Goal: Task Accomplishment & Management: Manage account settings

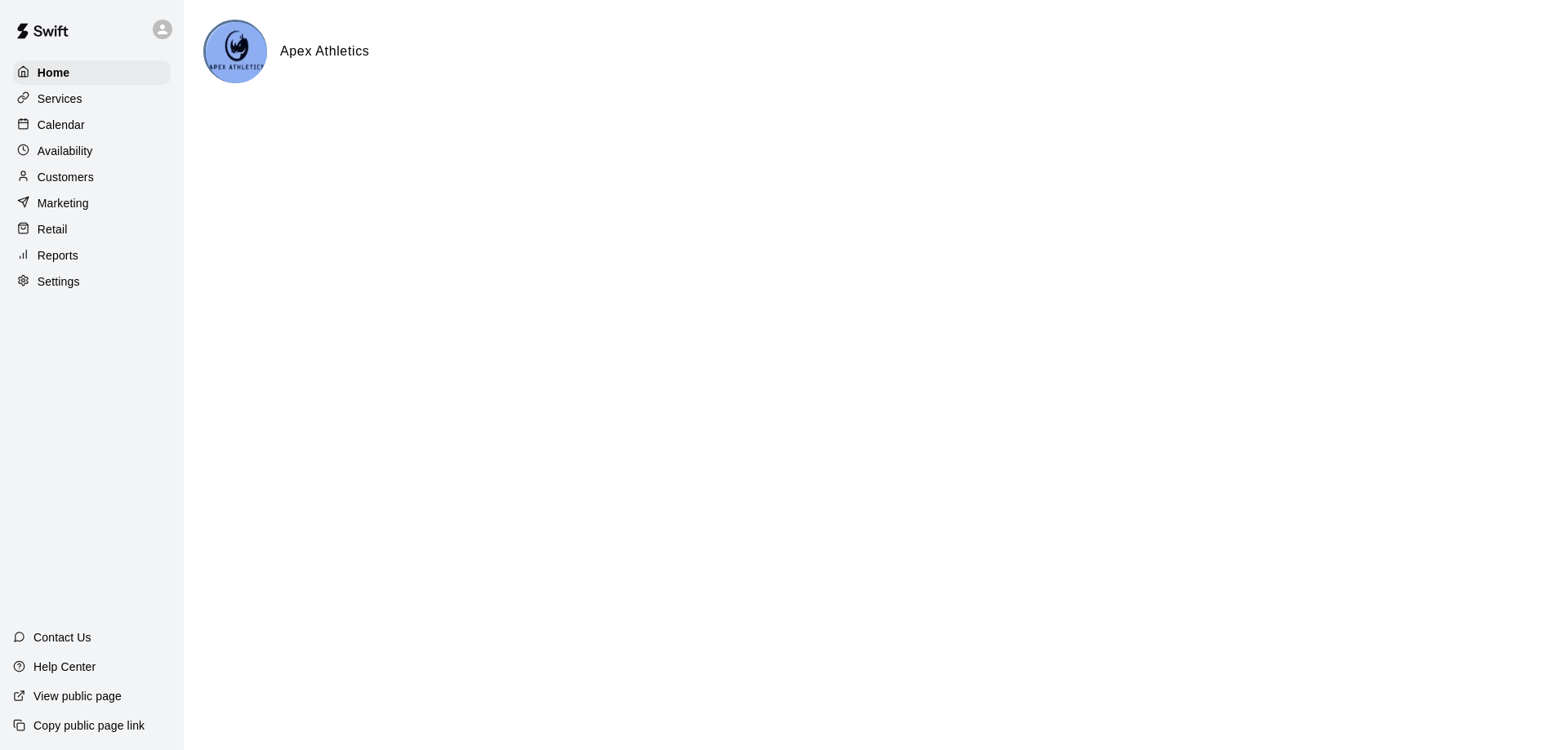
click at [65, 127] on p "Calendar" at bounding box center [60, 125] width 47 height 17
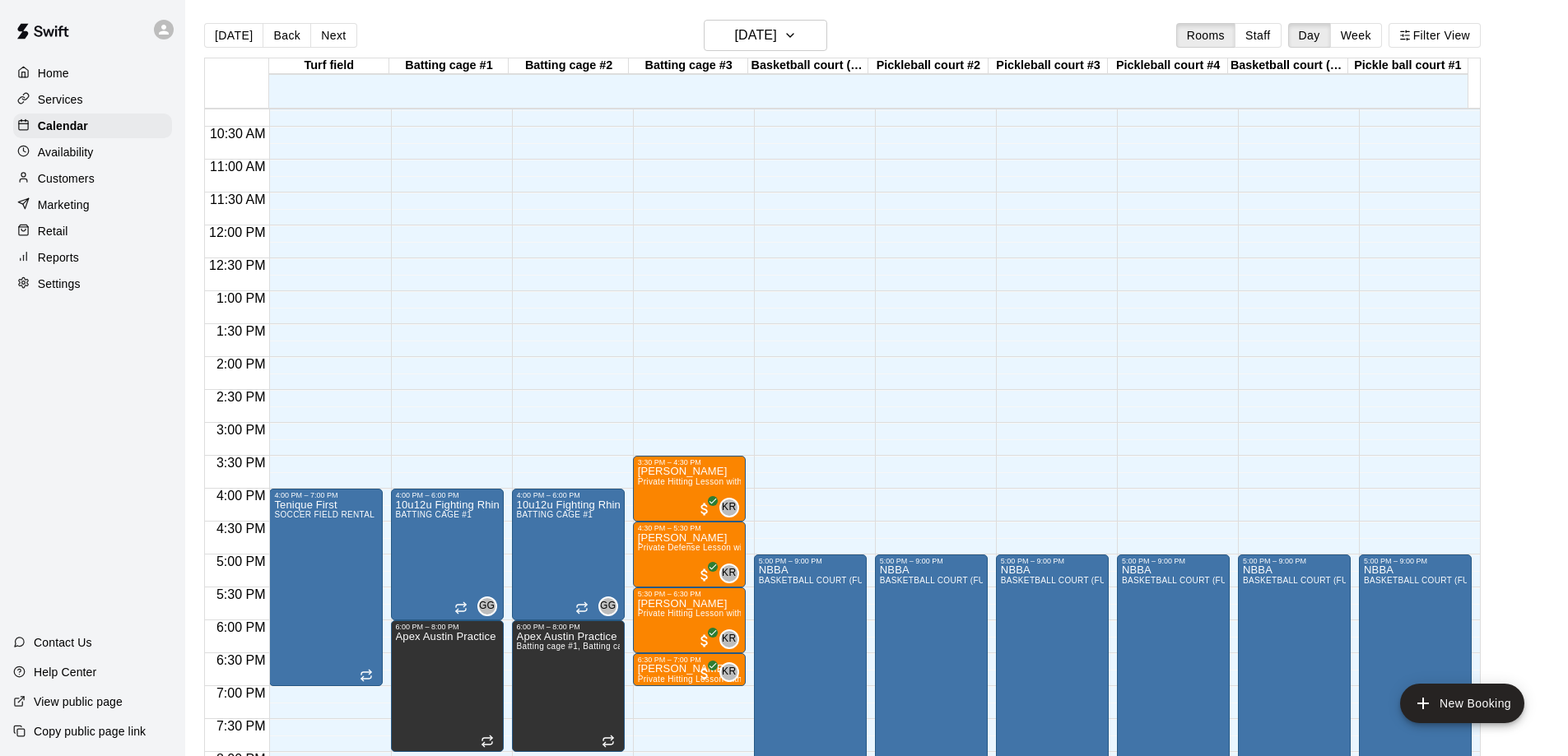
scroll to position [895, 0]
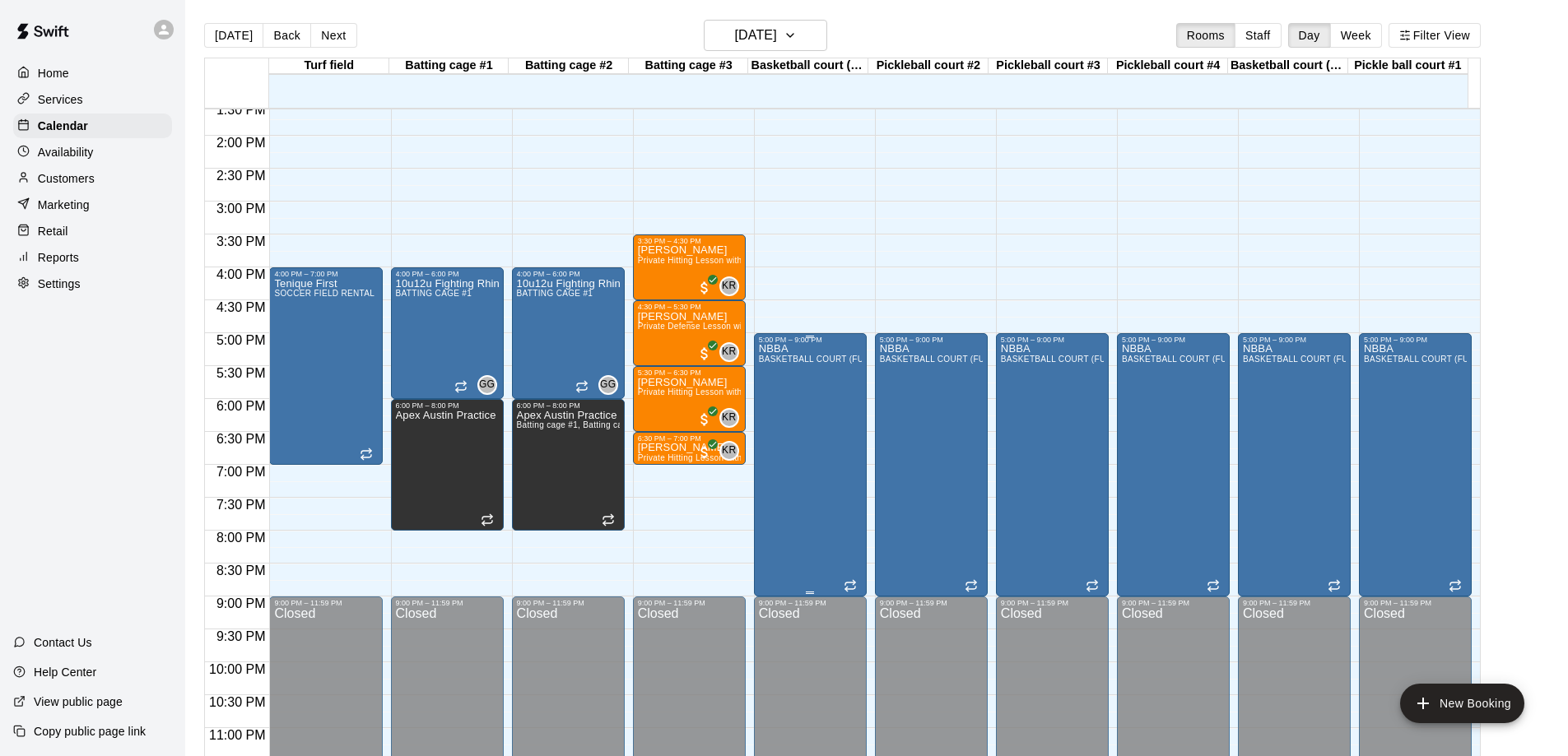
click at [788, 423] on div "NBBA BASKETBALL COURT (FULL)" at bounding box center [809, 722] width 103 height 756
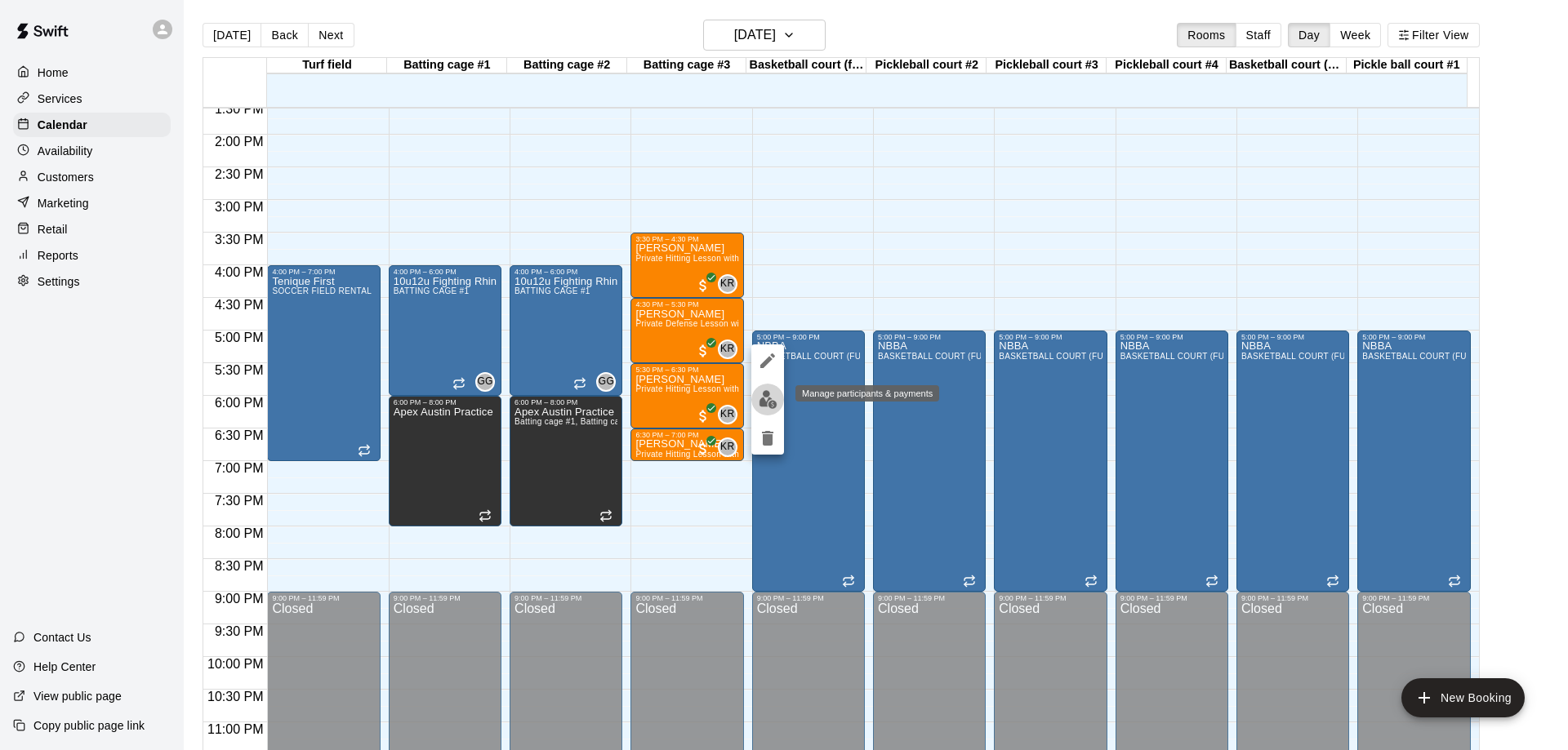
click at [767, 399] on img "edit" at bounding box center [767, 399] width 19 height 19
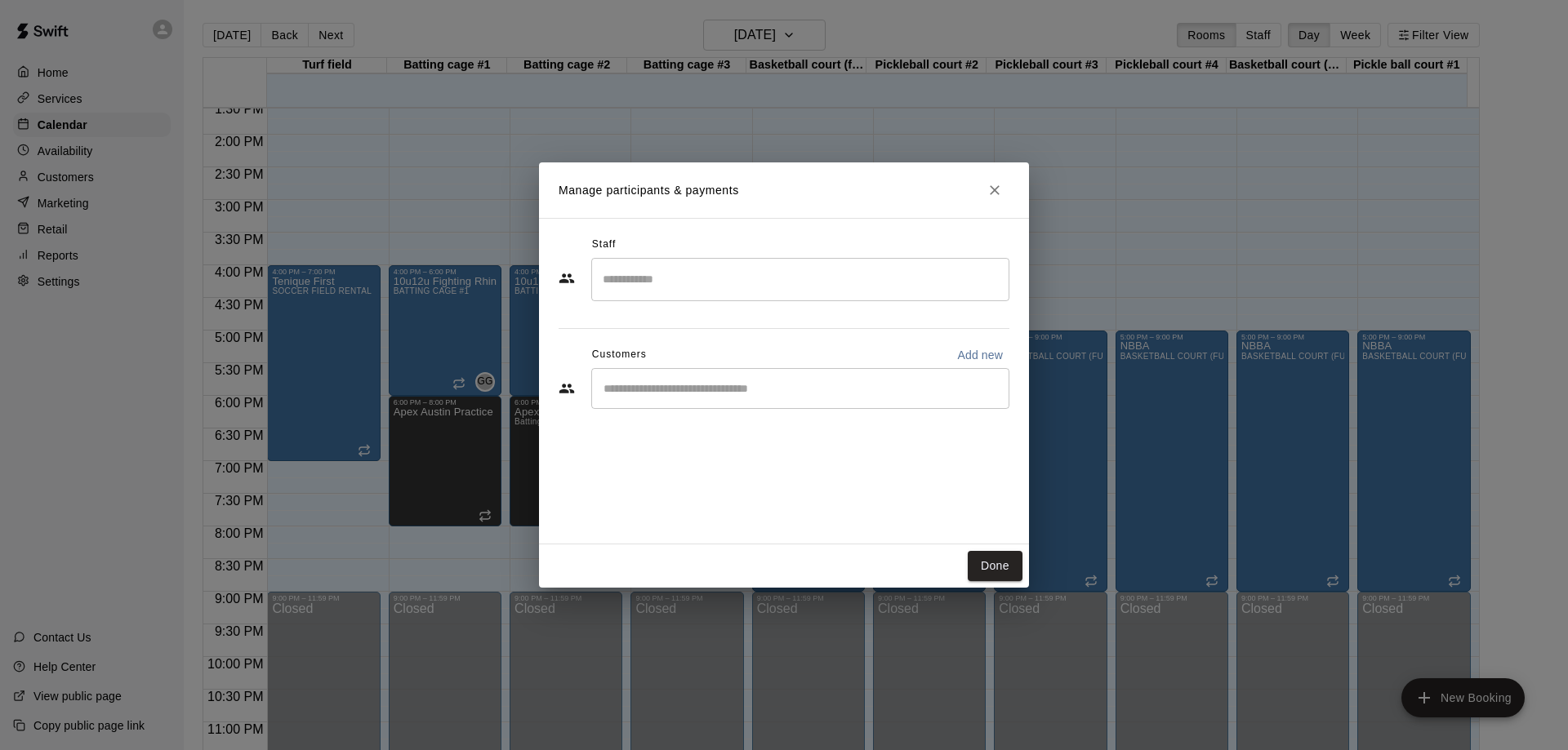
click at [767, 399] on div "​" at bounding box center [801, 388] width 418 height 41
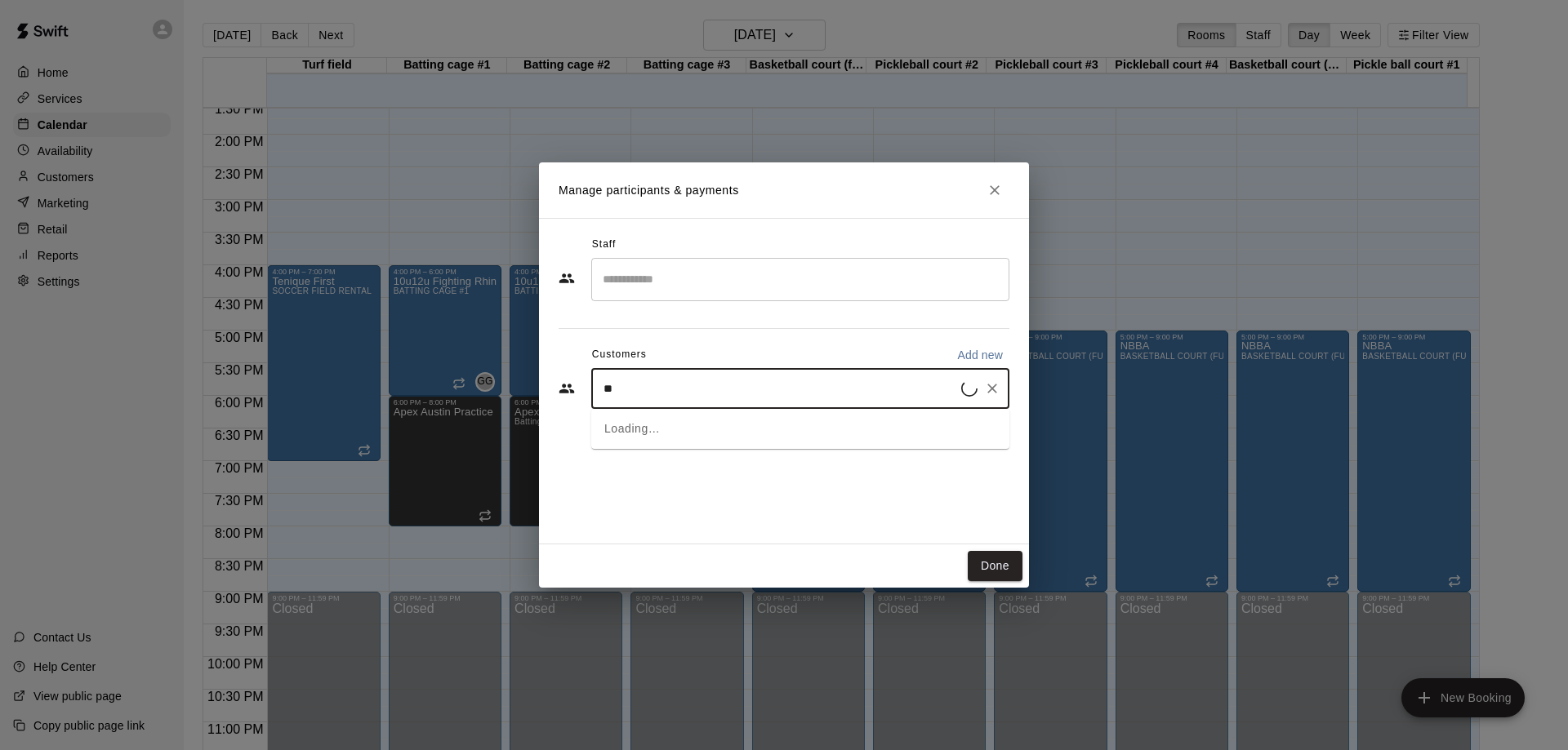
type input "***"
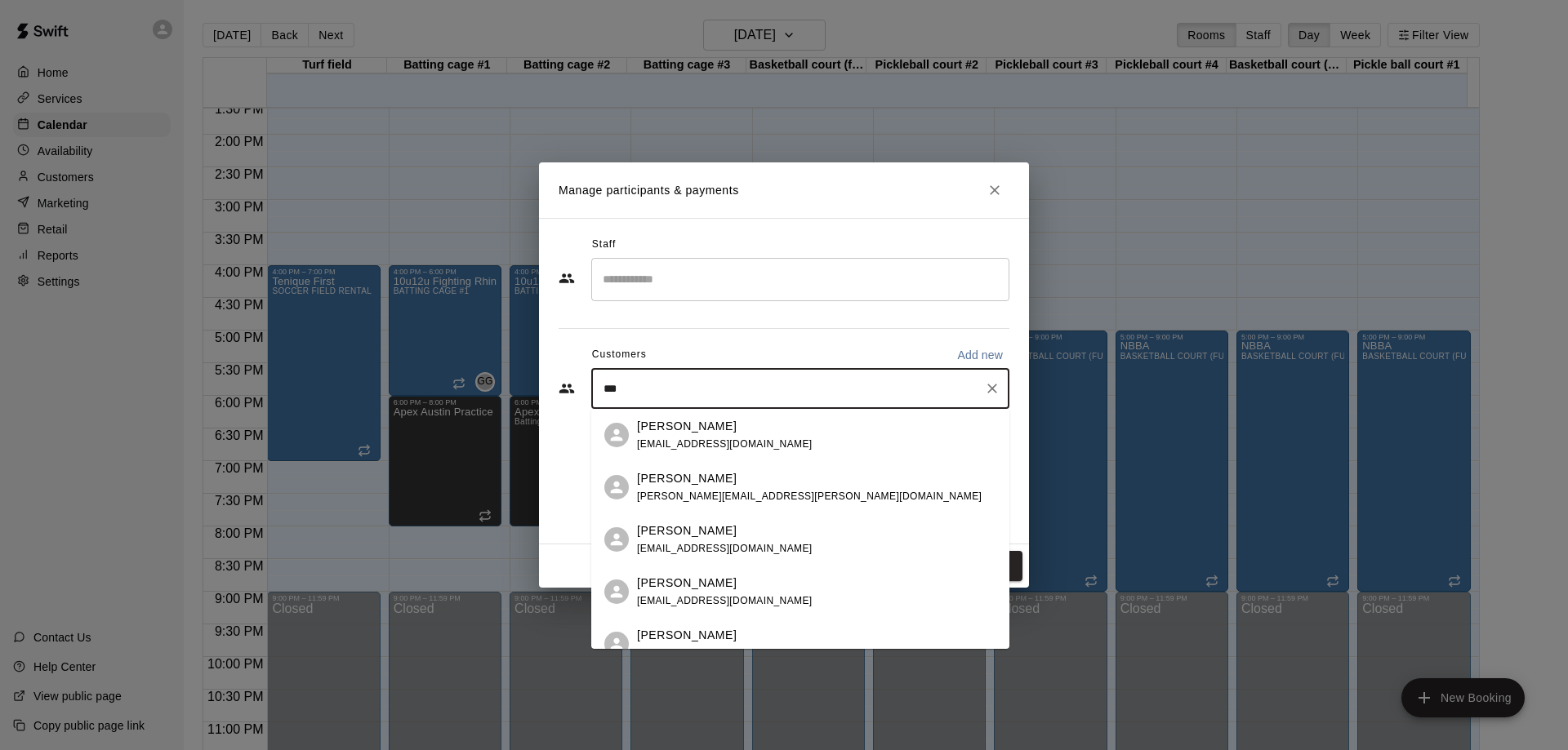
click at [705, 427] on p "[PERSON_NAME]" at bounding box center [686, 427] width 99 height 17
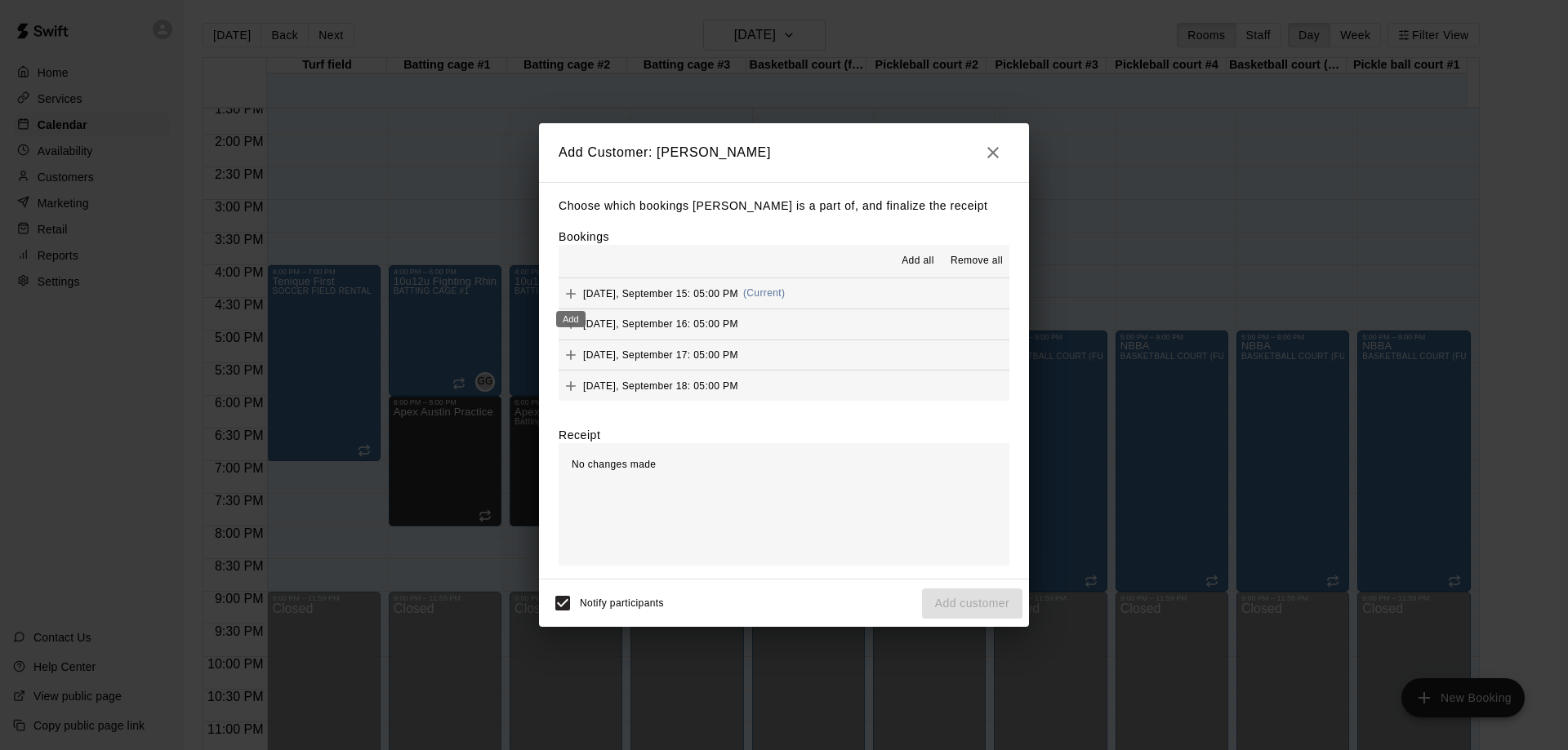
click at [570, 291] on icon "Add" at bounding box center [571, 294] width 17 height 17
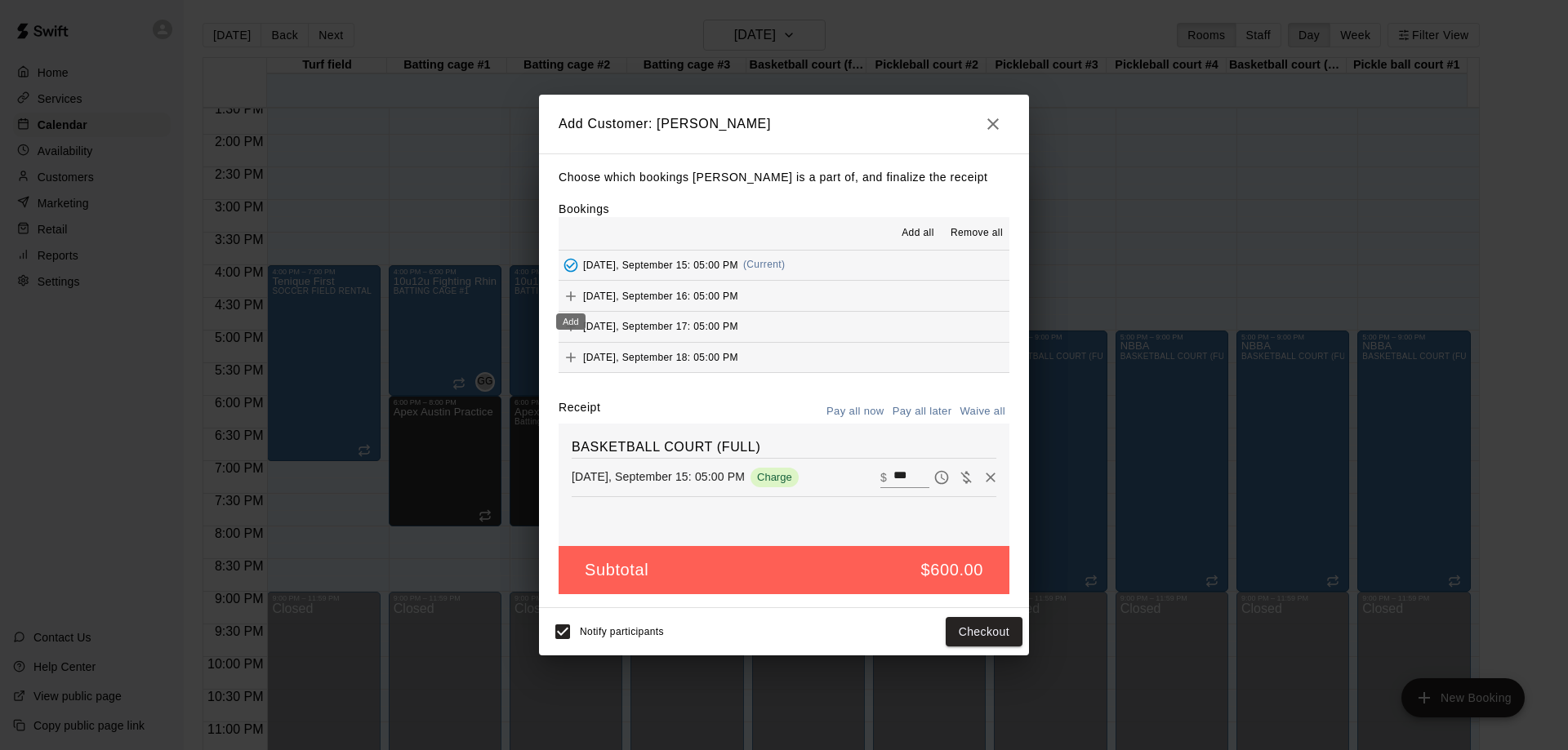
click at [566, 295] on icon "Add" at bounding box center [571, 297] width 17 height 17
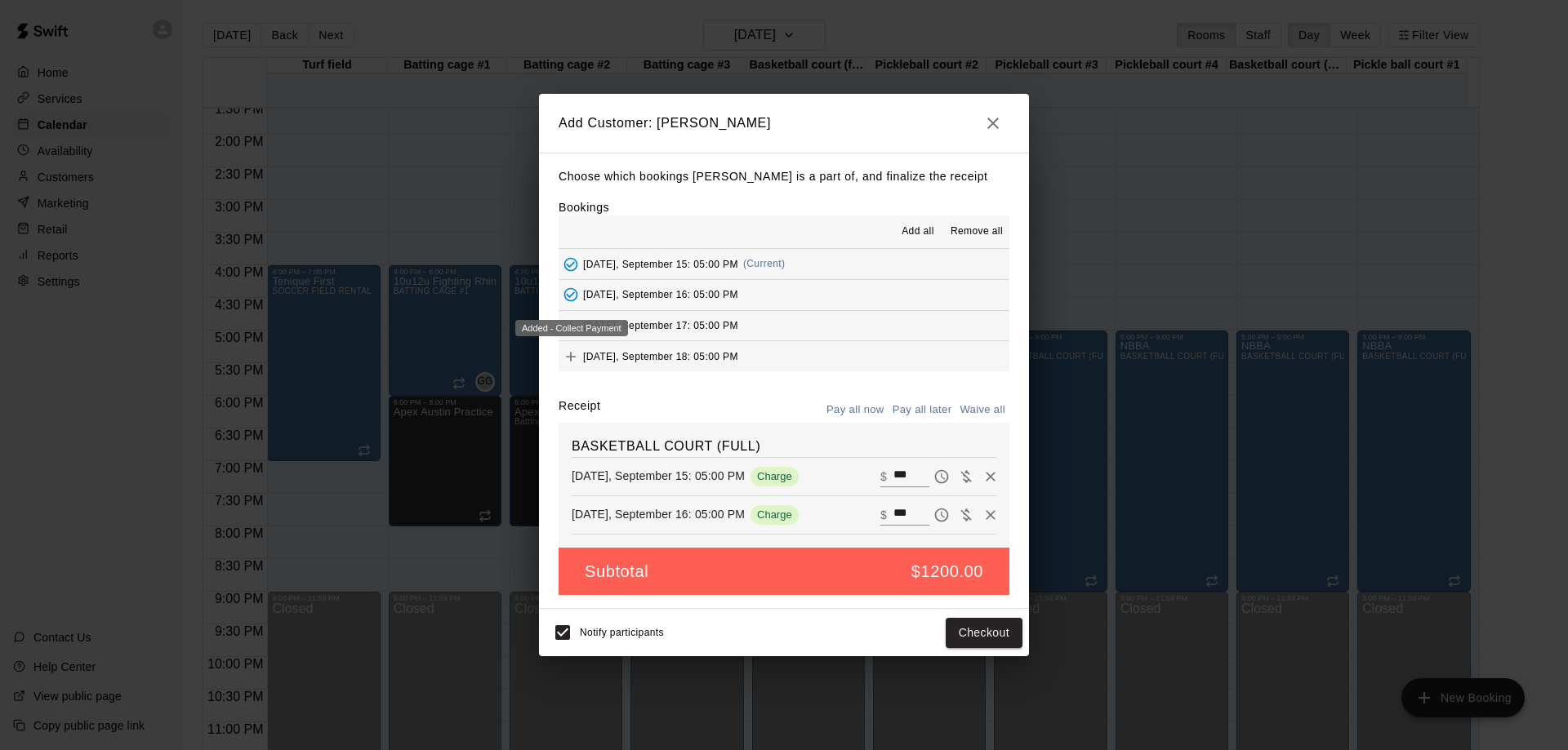
click at [571, 325] on div "Added - Collect Payment" at bounding box center [571, 328] width 112 height 17
click at [572, 327] on icon "Add" at bounding box center [571, 326] width 10 height 10
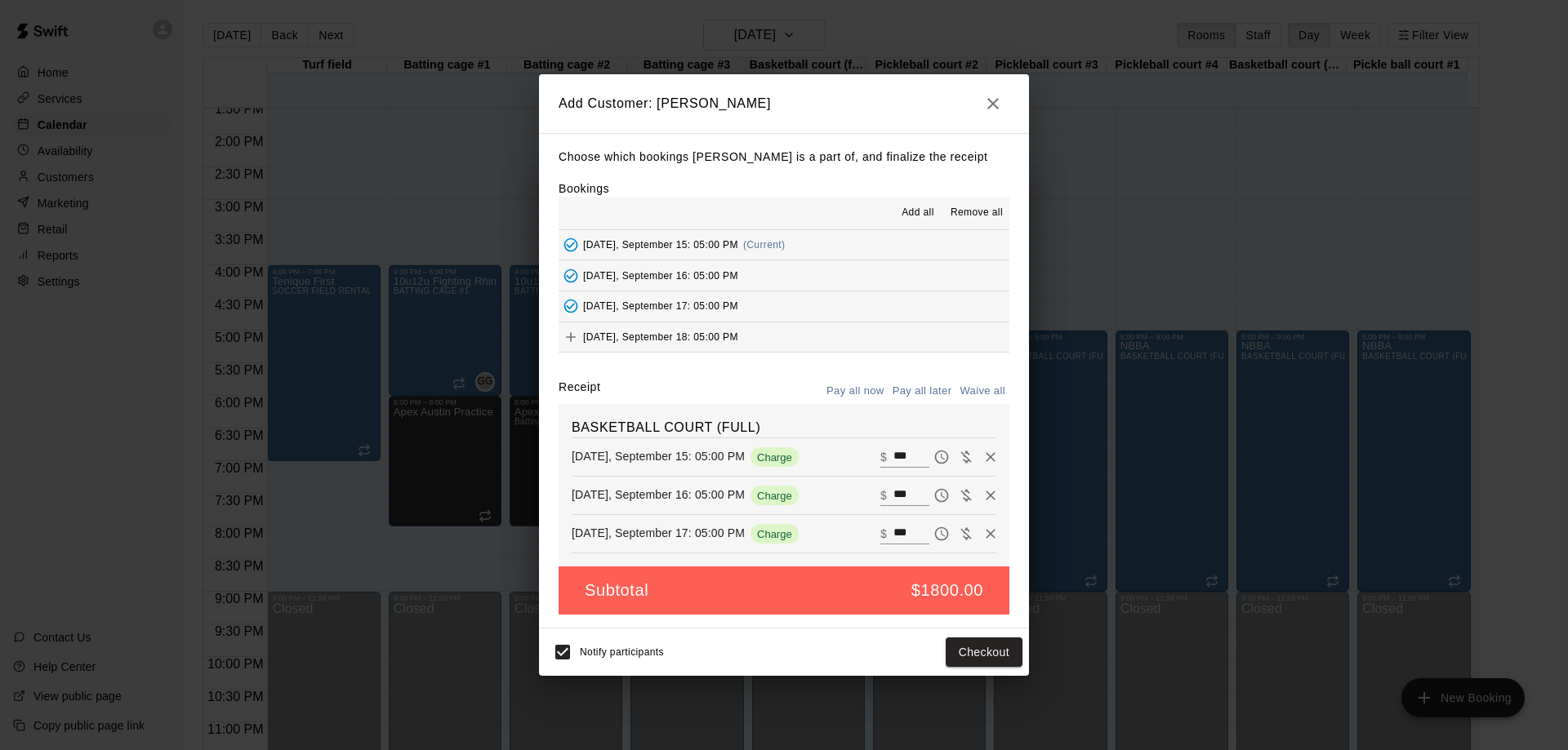
click at [920, 212] on span "Add all" at bounding box center [917, 213] width 32 height 17
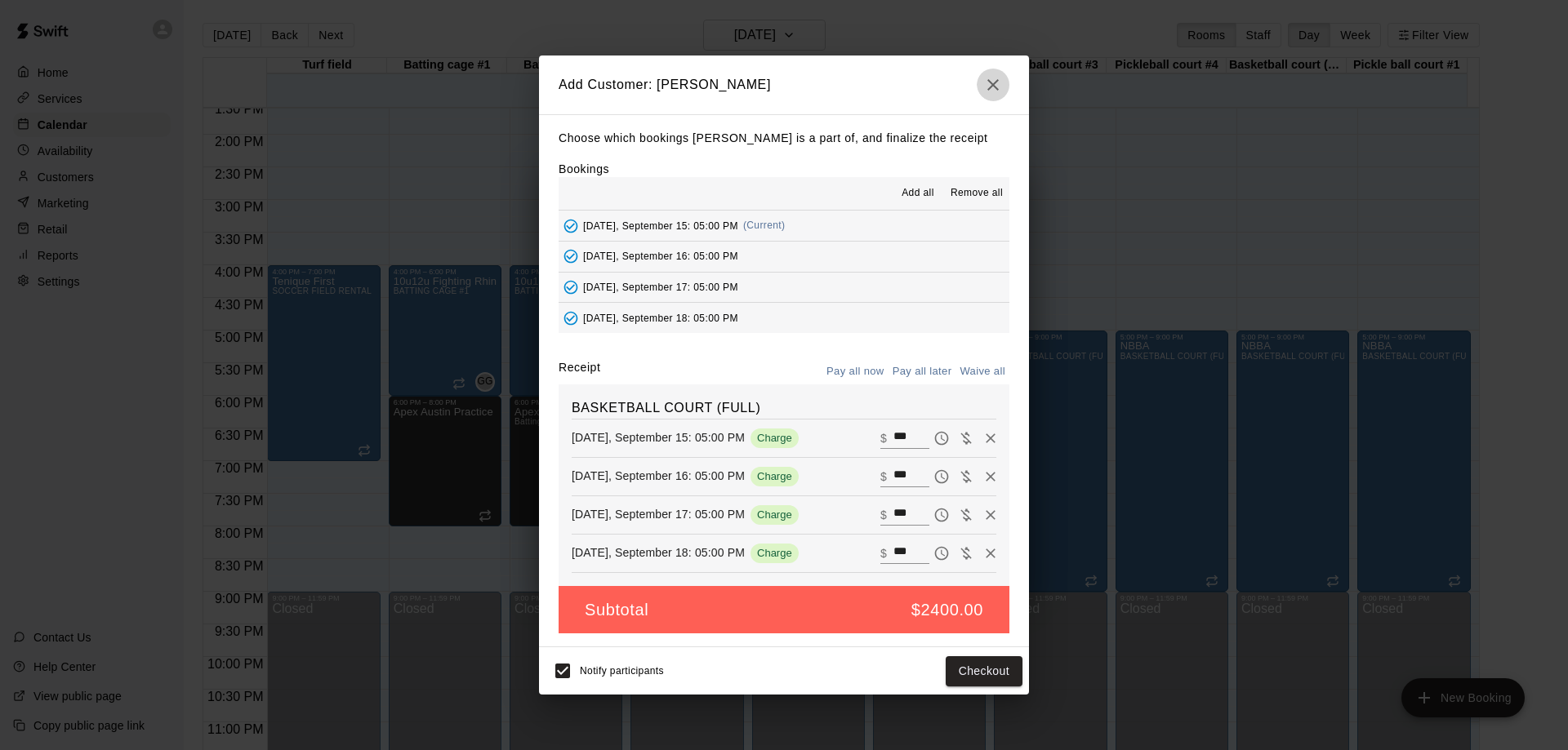
click at [991, 81] on icon "button" at bounding box center [993, 85] width 12 height 12
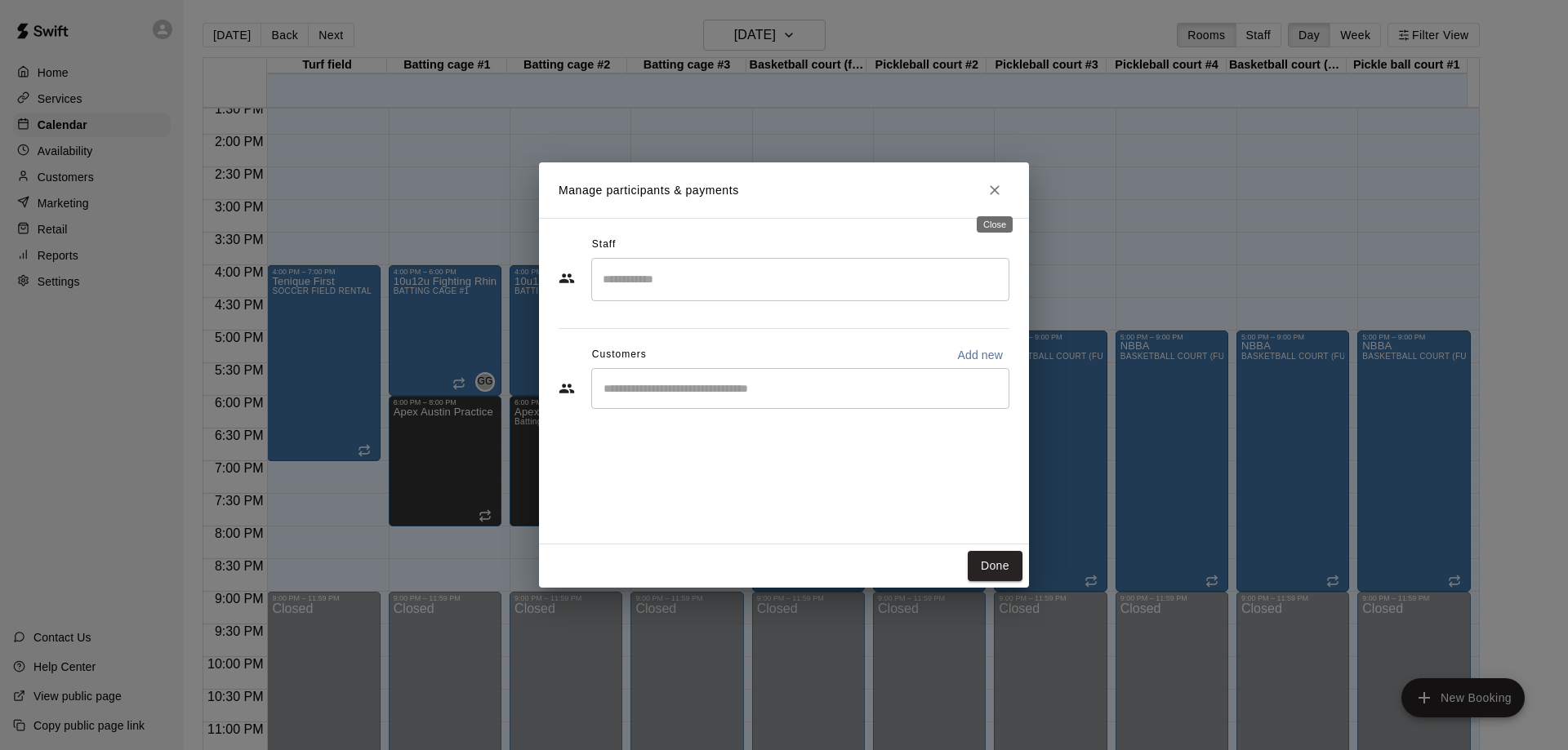
click at [993, 195] on icon "Close" at bounding box center [995, 190] width 17 height 17
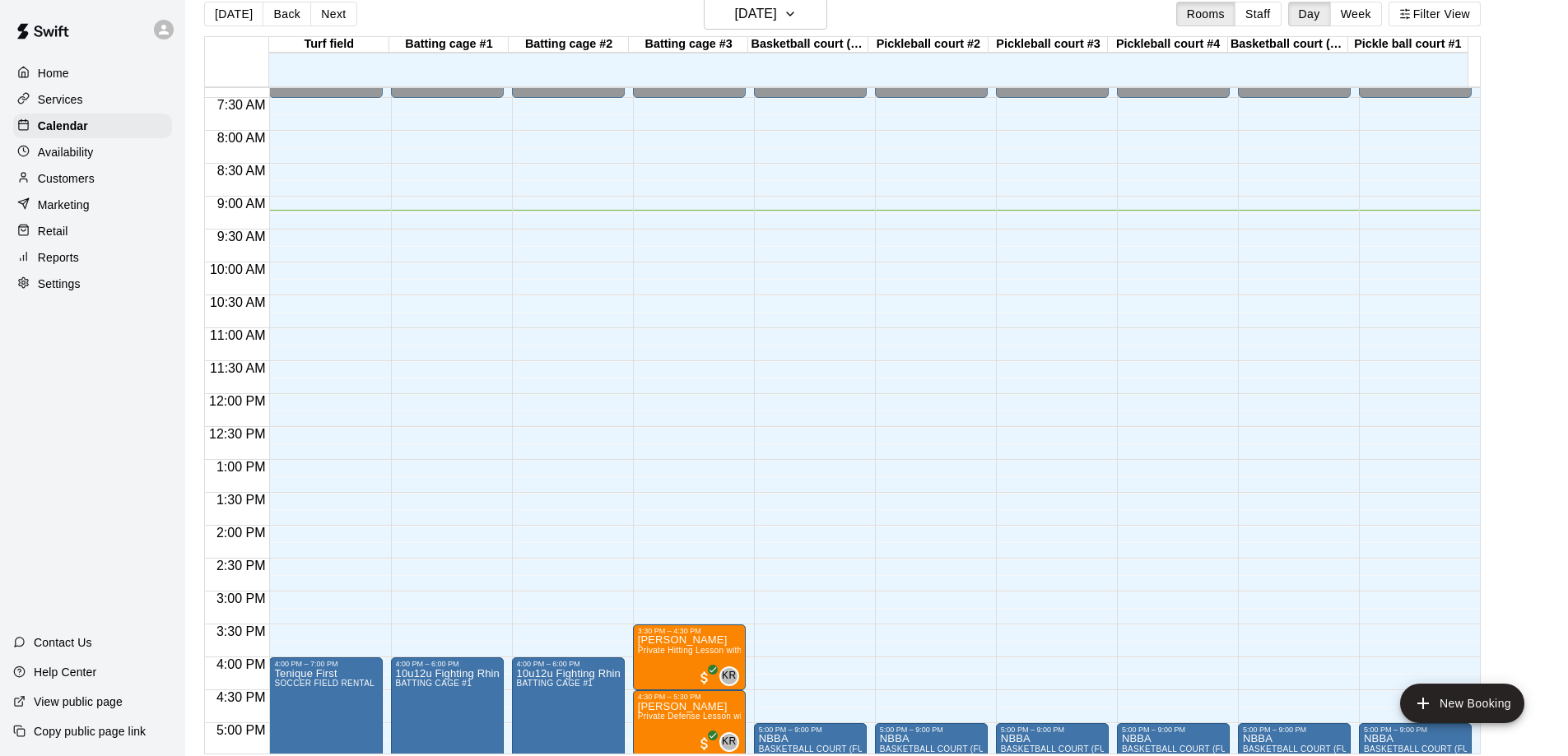
scroll to position [27, 0]
